Goal: Information Seeking & Learning: Learn about a topic

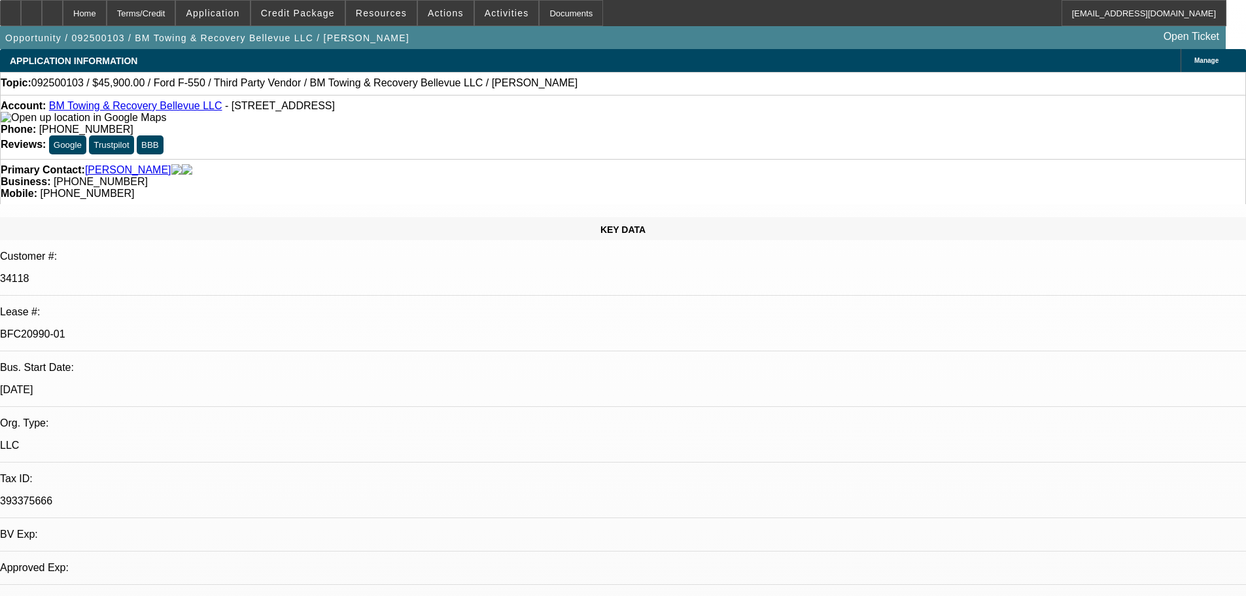
select select "0.15"
select select "2"
select select "0.1"
select select "4"
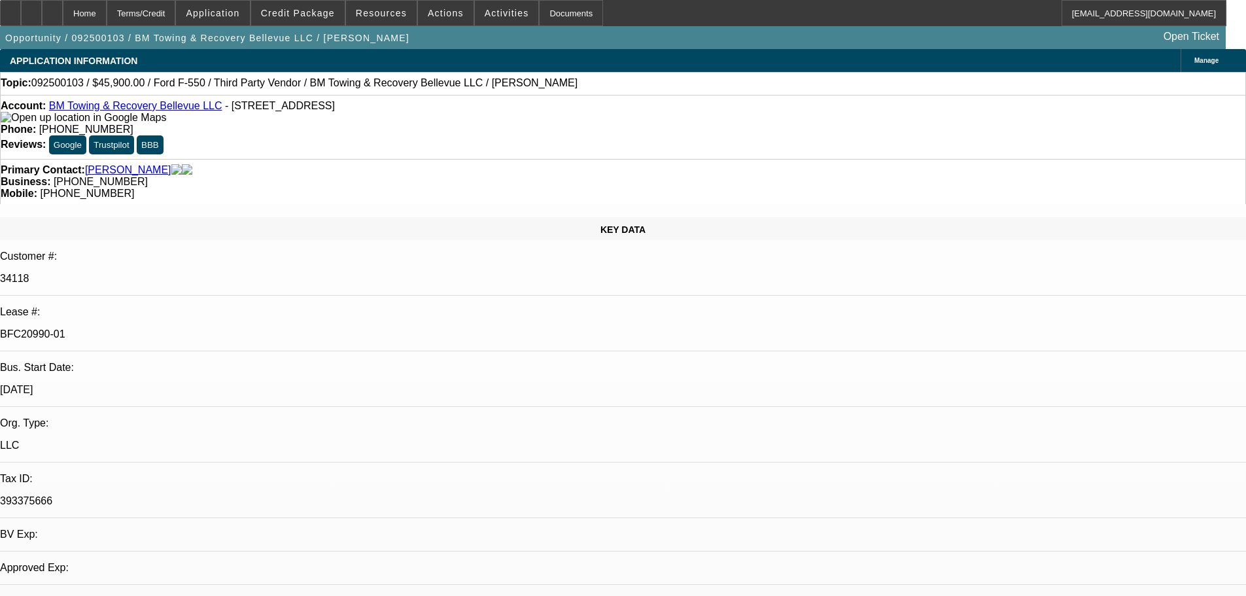
select select "0"
select select "2"
select select "0.1"
select select "4"
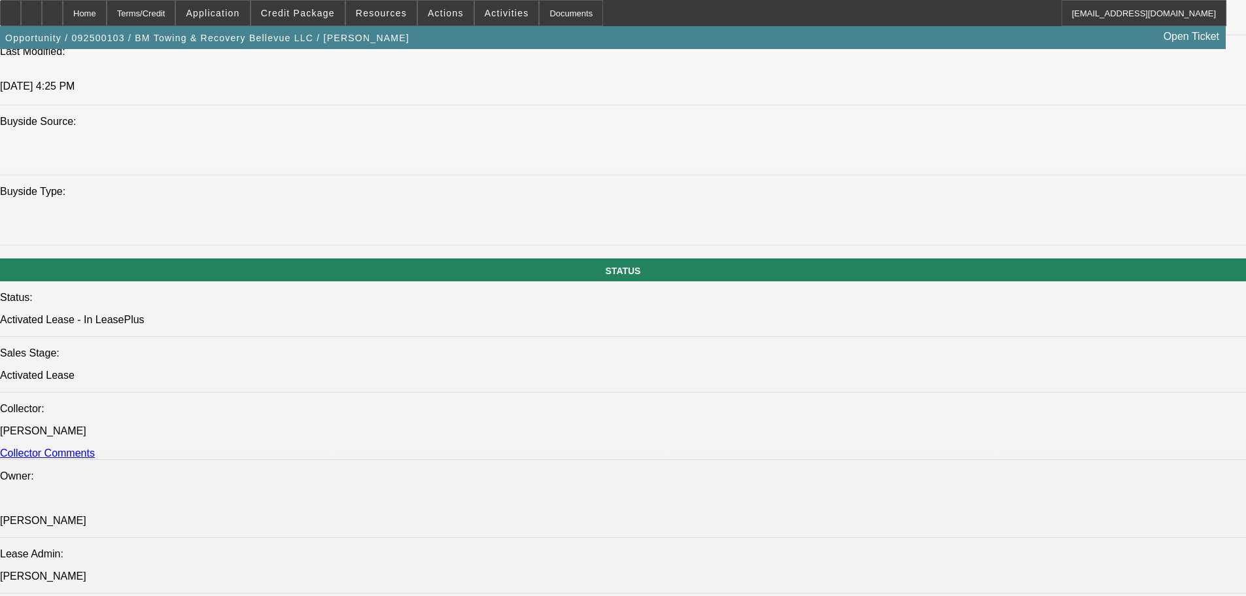
scroll to position [1439, 0]
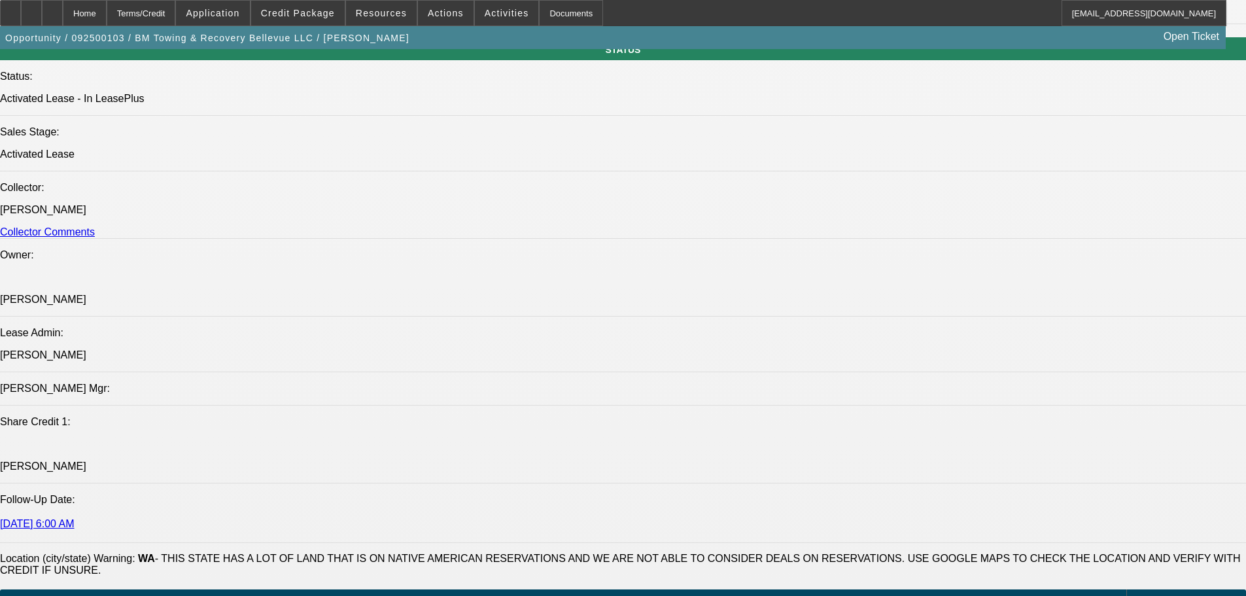
scroll to position [1570, 0]
